Goal: Information Seeking & Learning: Learn about a topic

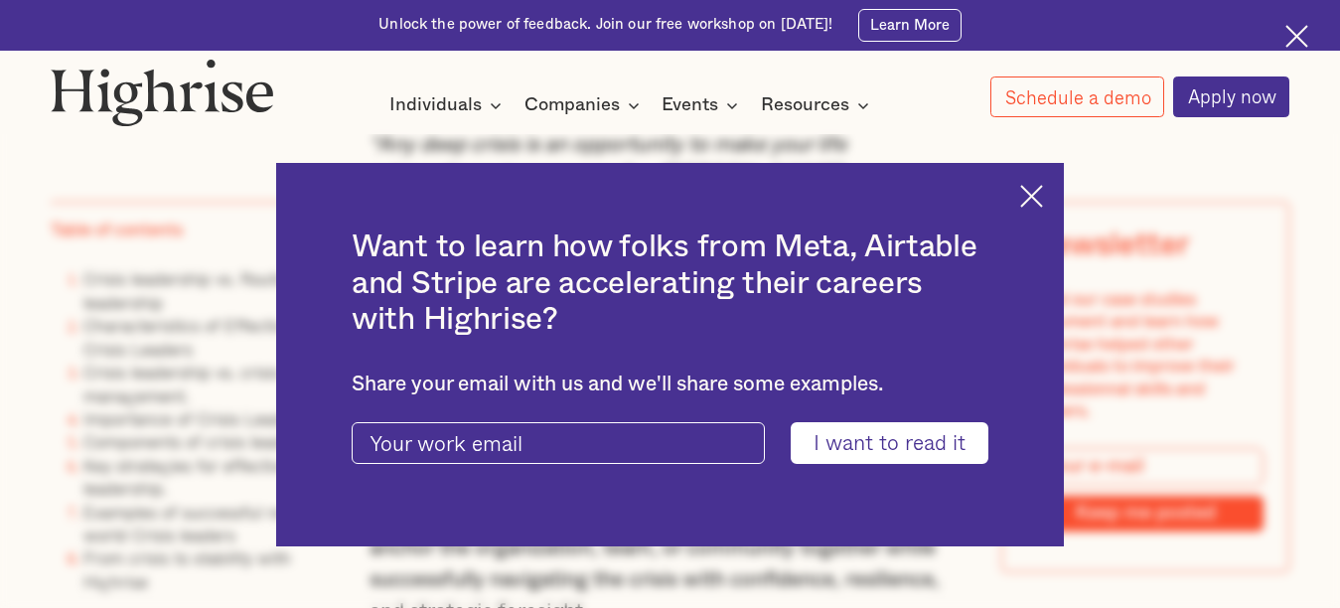
scroll to position [1232, 0]
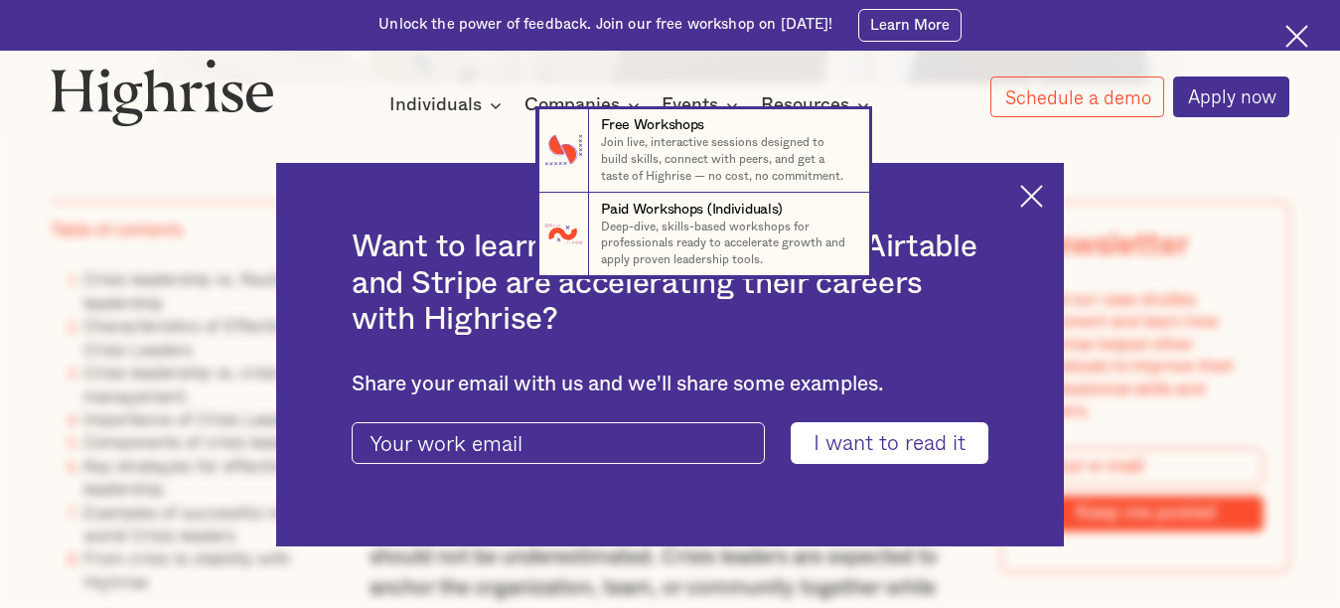
click at [1053, 198] on nav "7 Free Workshops Join live, interactive sessions designed to build skills, conn…" at bounding box center [670, 193] width 1340 height 168
click at [1037, 198] on nav "7 Free Workshops Join live, interactive sessions designed to build skills, conn…" at bounding box center [670, 193] width 1340 height 168
click at [1036, 198] on nav "7 Free Workshops Join live, interactive sessions designed to build skills, conn…" at bounding box center [670, 193] width 1340 height 168
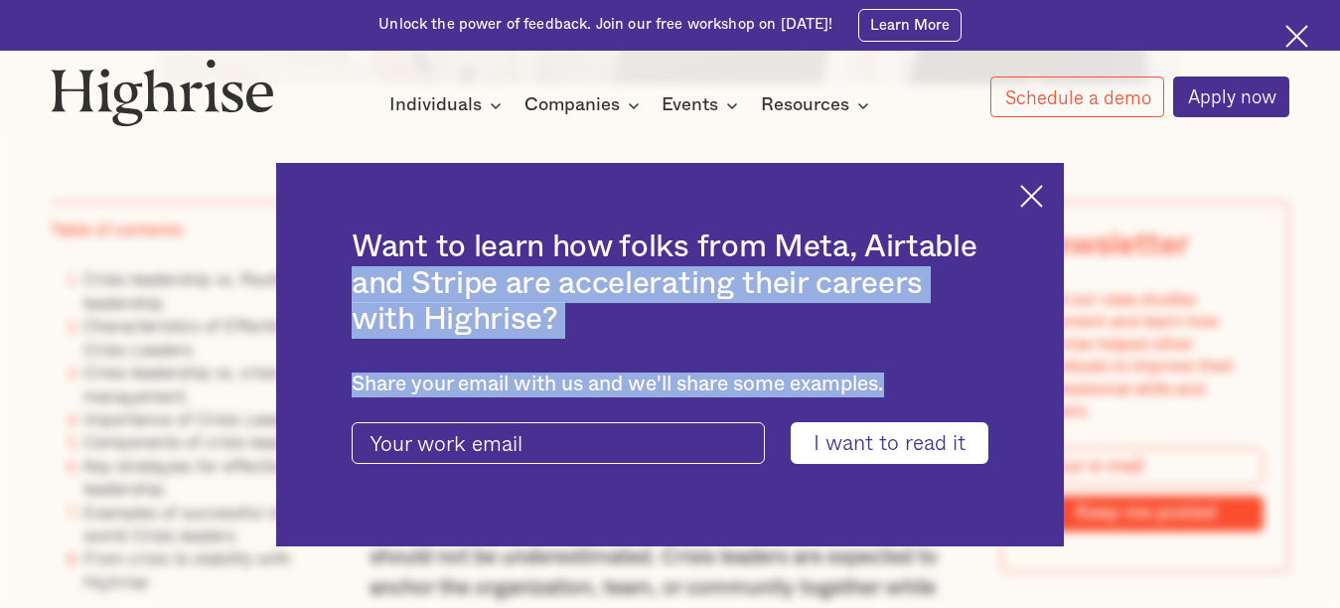
drag, startPoint x: 1010, startPoint y: 160, endPoint x: 1043, endPoint y: 187, distance: 42.4
click at [1043, 187] on div "Want to learn how folks from Meta, Airtable and Stripe are accelerating their c…" at bounding box center [670, 354] width 788 height 383
click at [1043, 188] on img at bounding box center [1031, 196] width 23 height 23
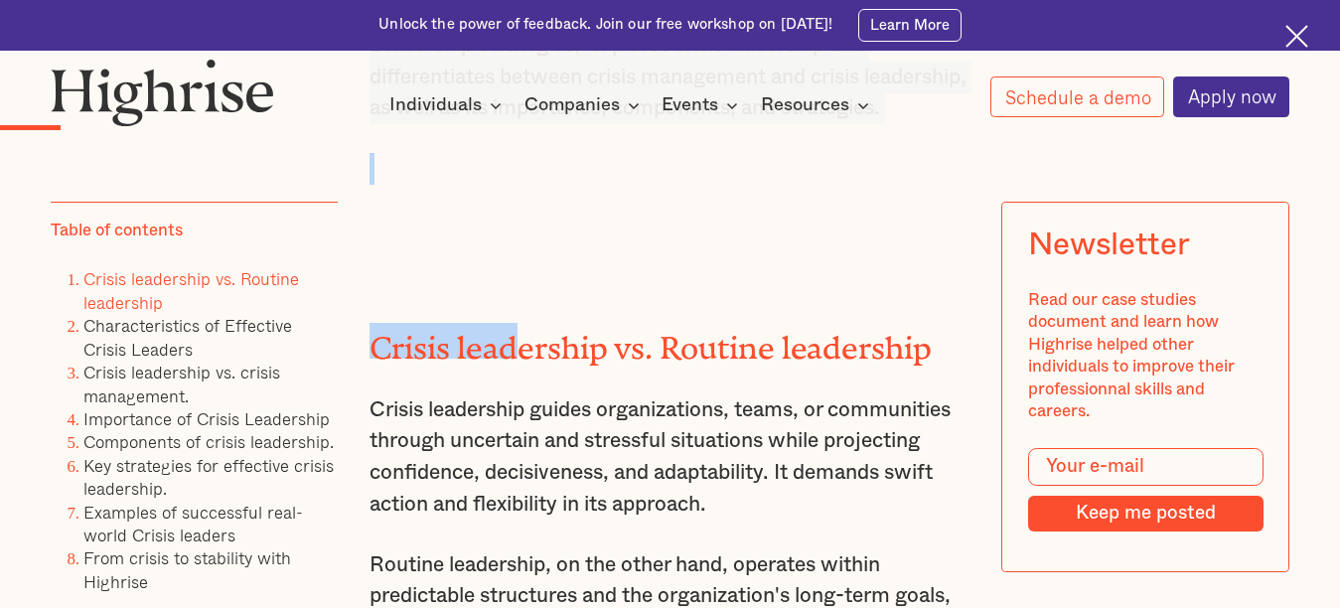
scroll to position [2189, 0]
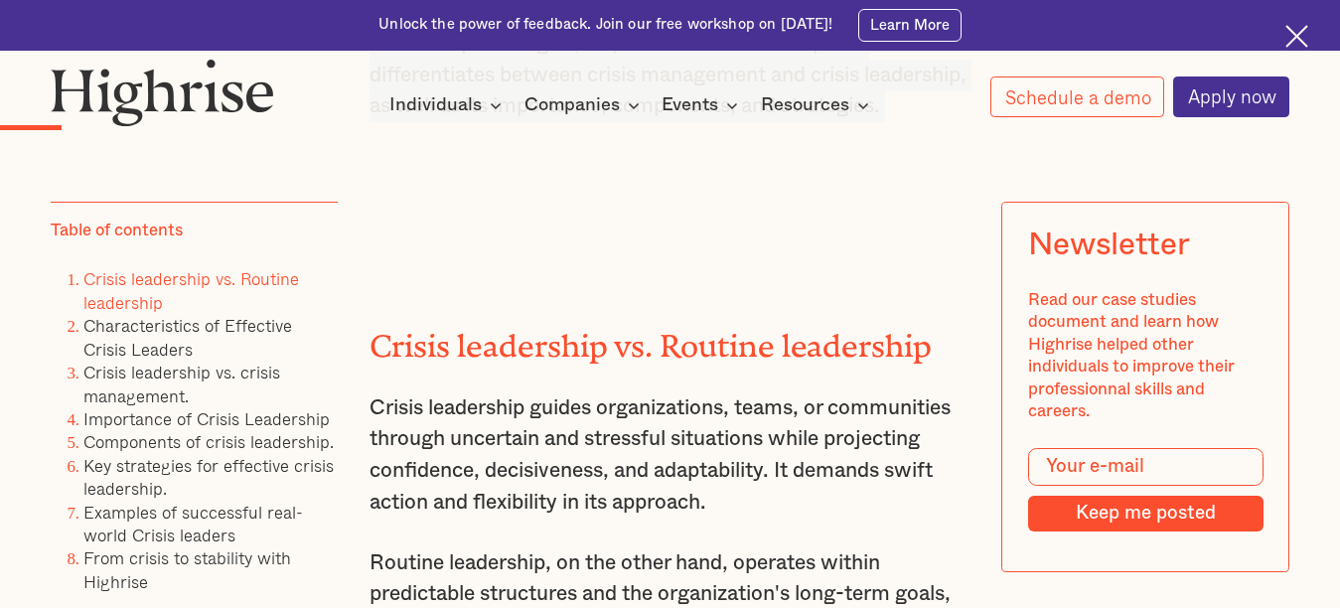
drag, startPoint x: 360, startPoint y: 227, endPoint x: 492, endPoint y: 215, distance: 132.8
copy div "“Lor ipsu dolors am co adipiscinge se doei temp inci utlaboreetdol ma aliq eni.…"
